Goal: Navigation & Orientation: Go to known website

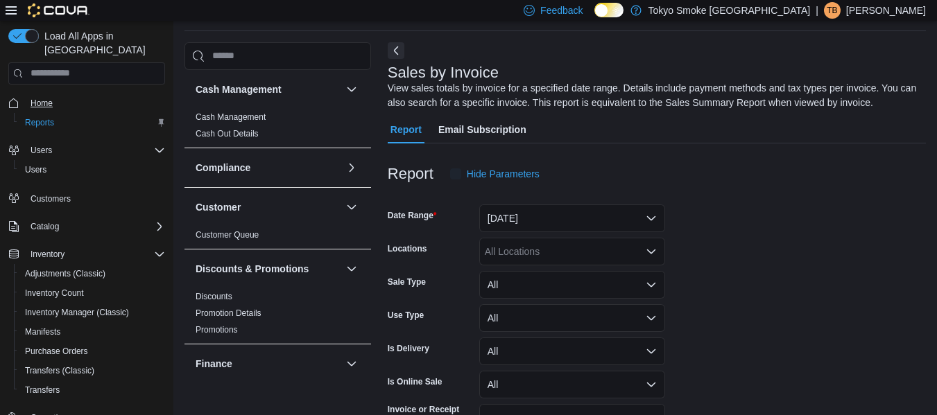
scroll to position [46, 0]
click at [37, 98] on span "Home" at bounding box center [42, 103] width 22 height 11
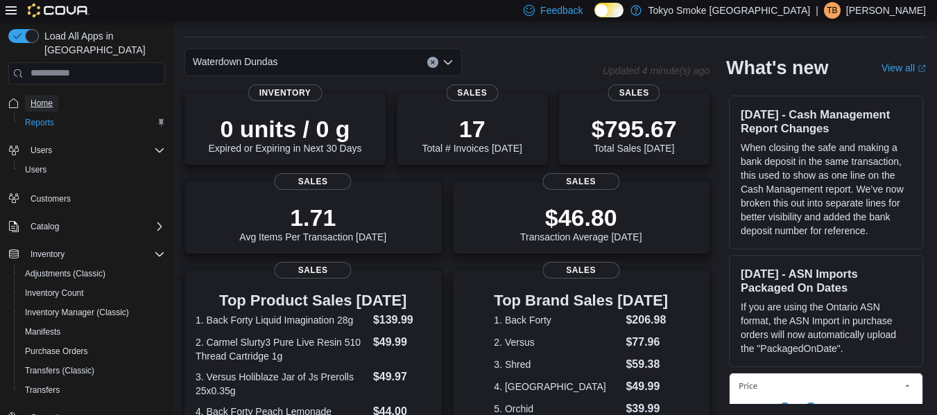
scroll to position [410, 0]
